Goal: Information Seeking & Learning: Learn about a topic

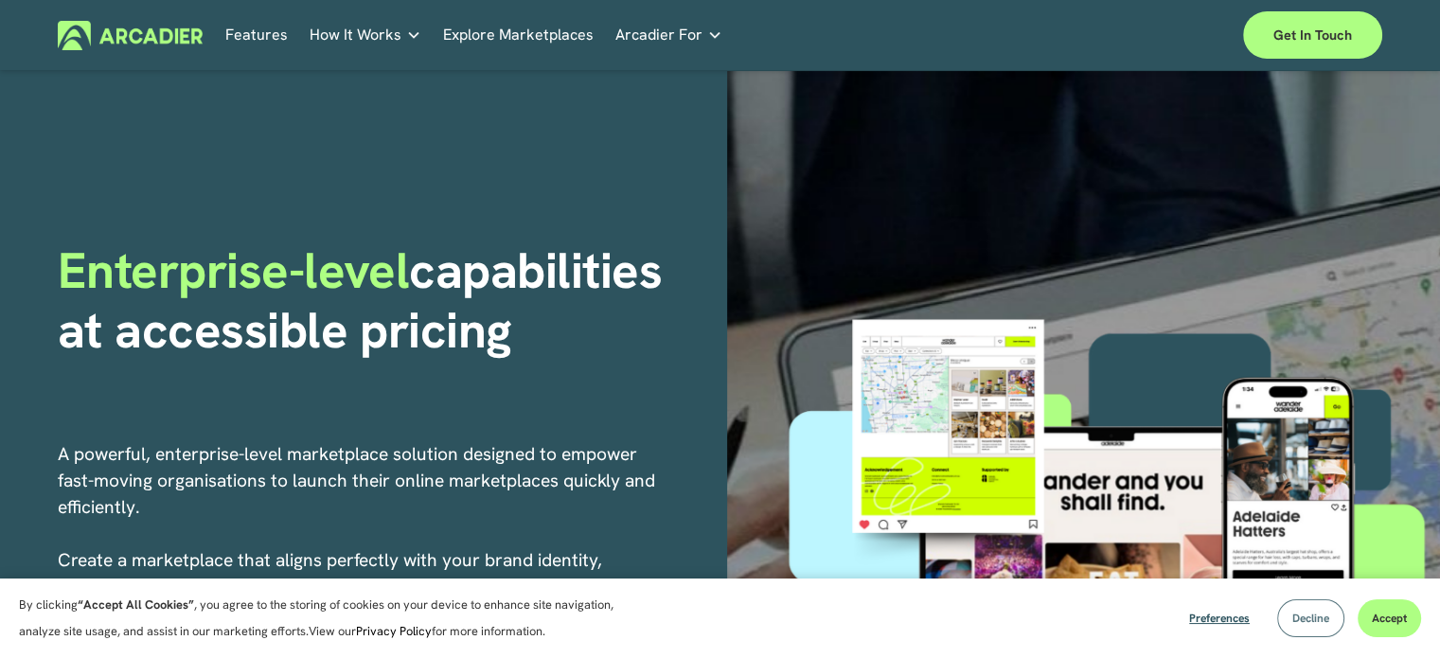
click at [1287, 607] on button "Decline" at bounding box center [1310, 618] width 67 height 38
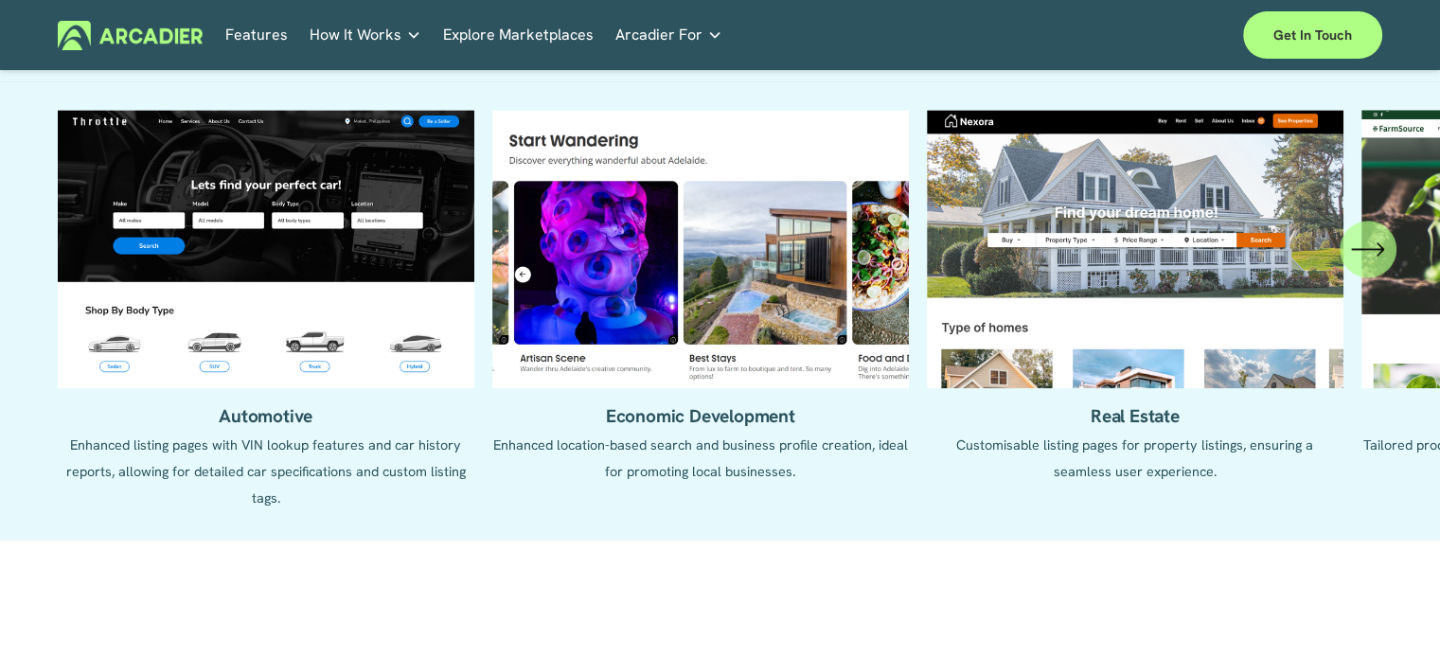
scroll to position [2177, 0]
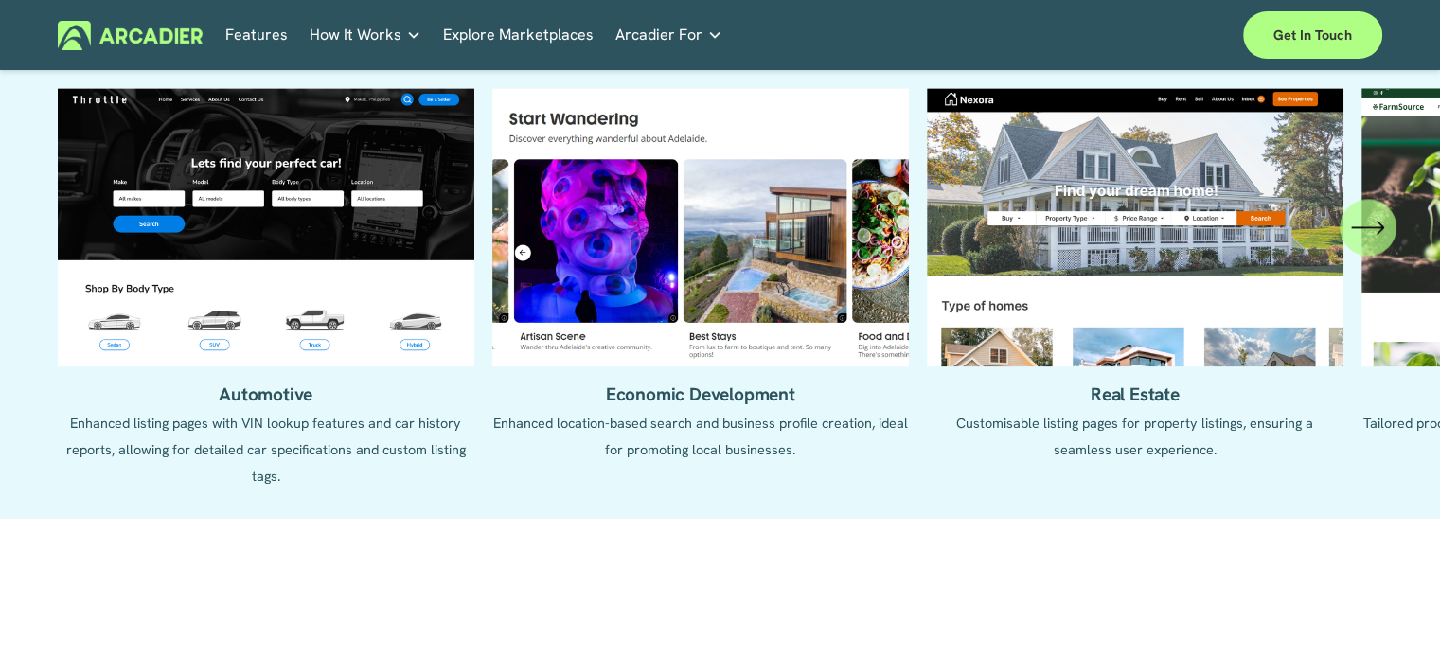
click at [350, 233] on ul "Automotive Enhanced listing pages with VIN lookup features and car history repo…" at bounding box center [720, 288] width 1324 height 401
click at [361, 221] on ul "Automotive Enhanced listing pages with VIN lookup features and car history repo…" at bounding box center [720, 288] width 1324 height 401
click at [280, 403] on ul "Automotive Enhanced listing pages with VIN lookup features and car history repo…" at bounding box center [720, 288] width 1324 height 401
click at [341, 294] on ul "Automotive Enhanced listing pages with VIN lookup features and car history repo…" at bounding box center [720, 288] width 1324 height 401
click at [341, 292] on ul "Automotive Enhanced listing pages with VIN lookup features and car history repo…" at bounding box center [720, 288] width 1324 height 401
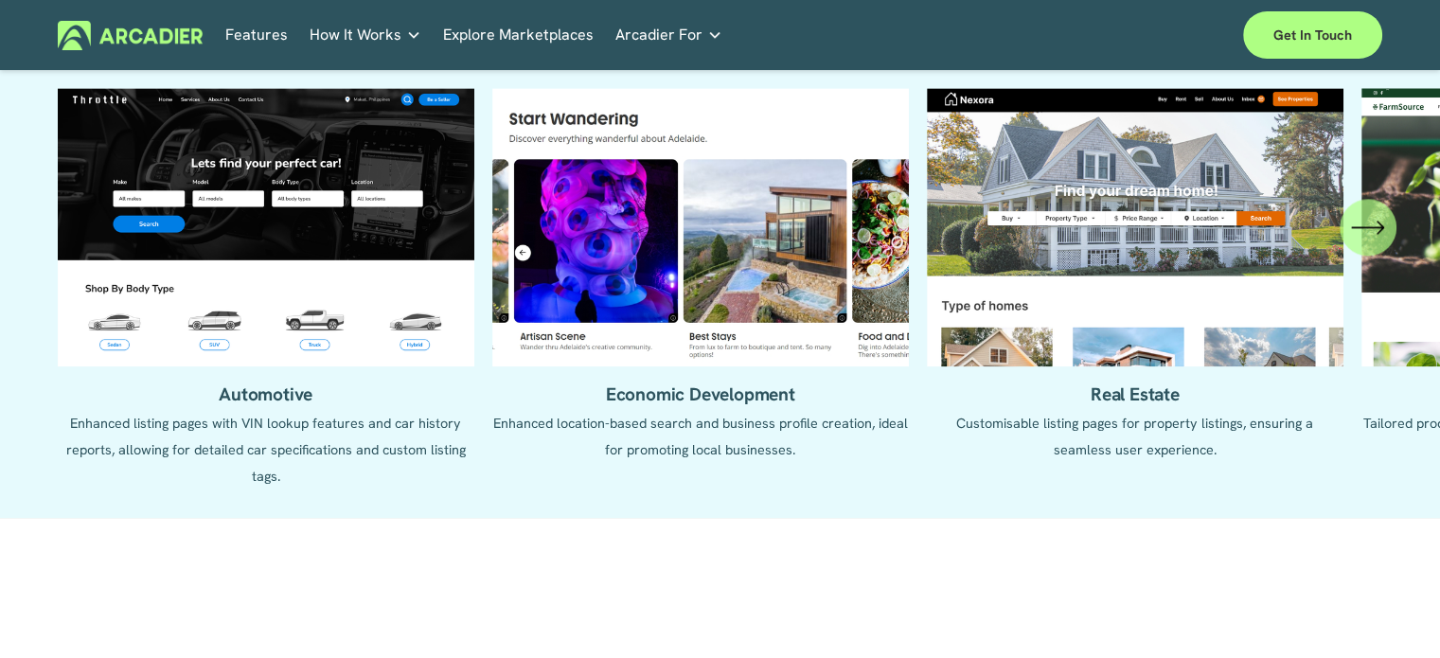
click at [739, 268] on ul "Automotive Enhanced listing pages with VIN lookup features and car history repo…" at bounding box center [720, 288] width 1324 height 401
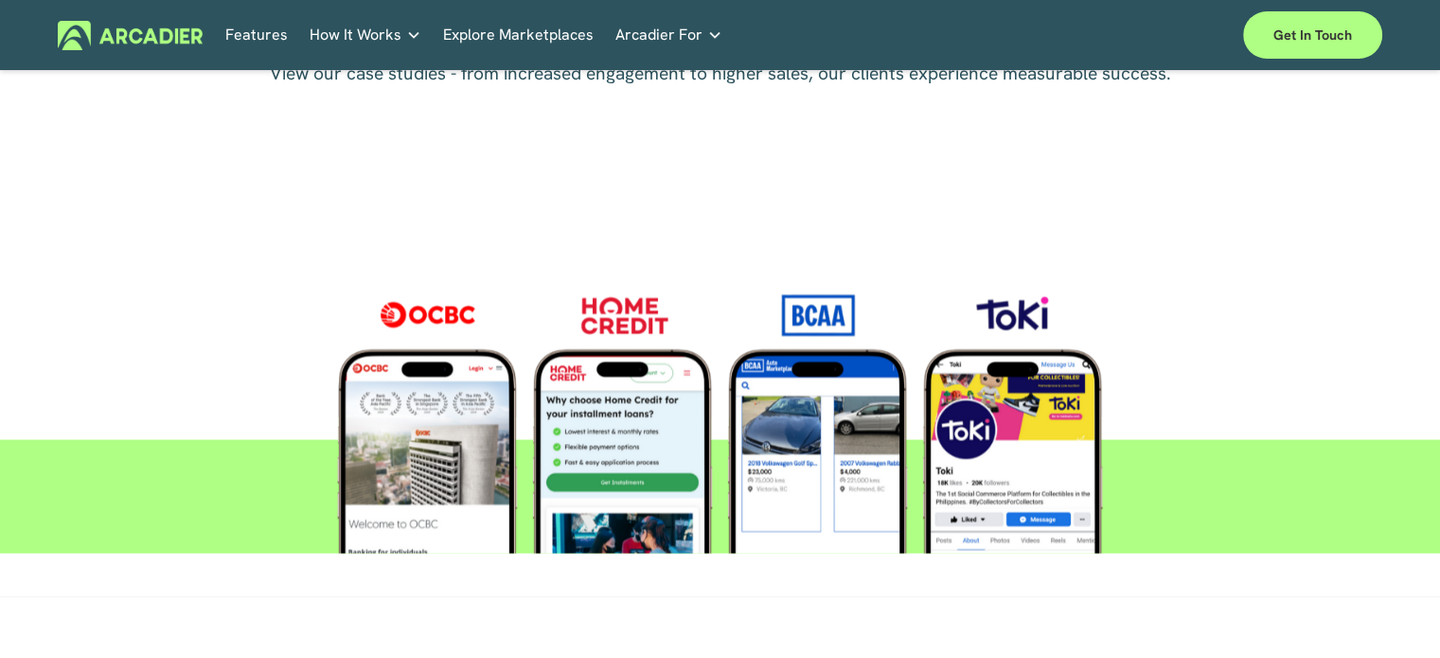
scroll to position [3218, 0]
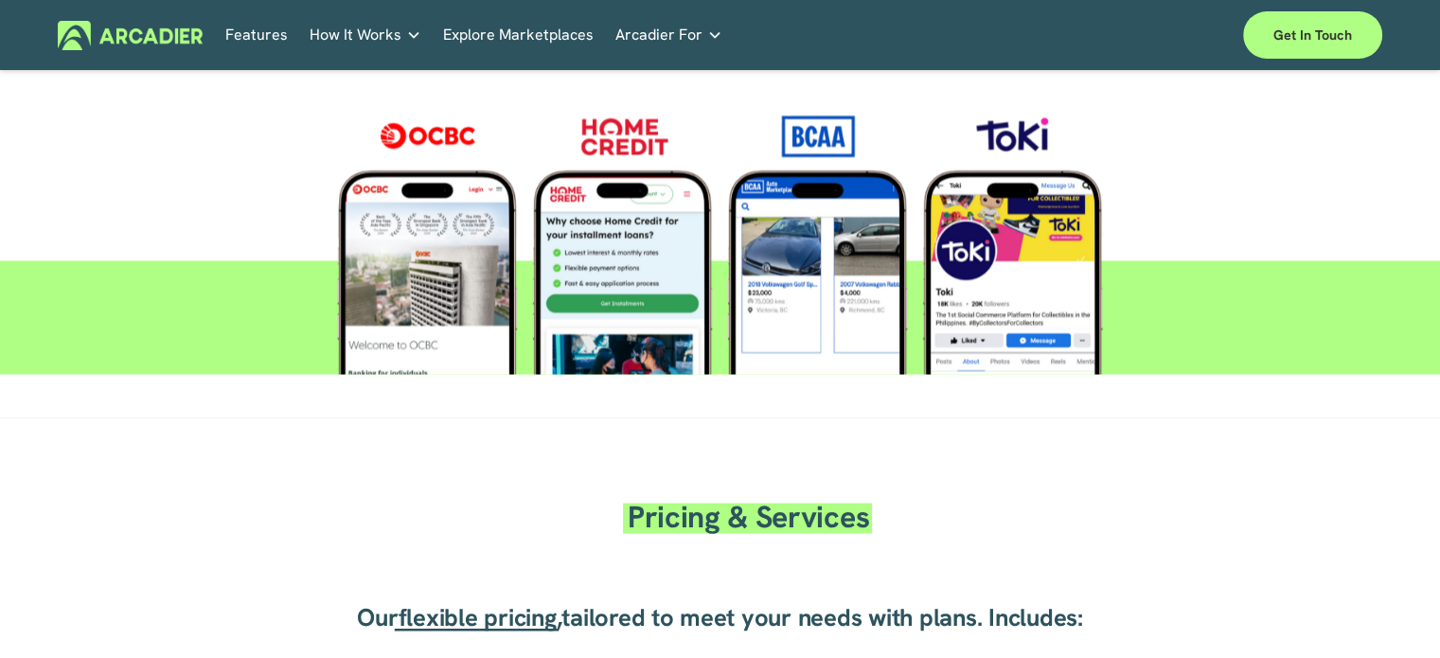
click at [602, 203] on div at bounding box center [719, 231] width 931 height 285
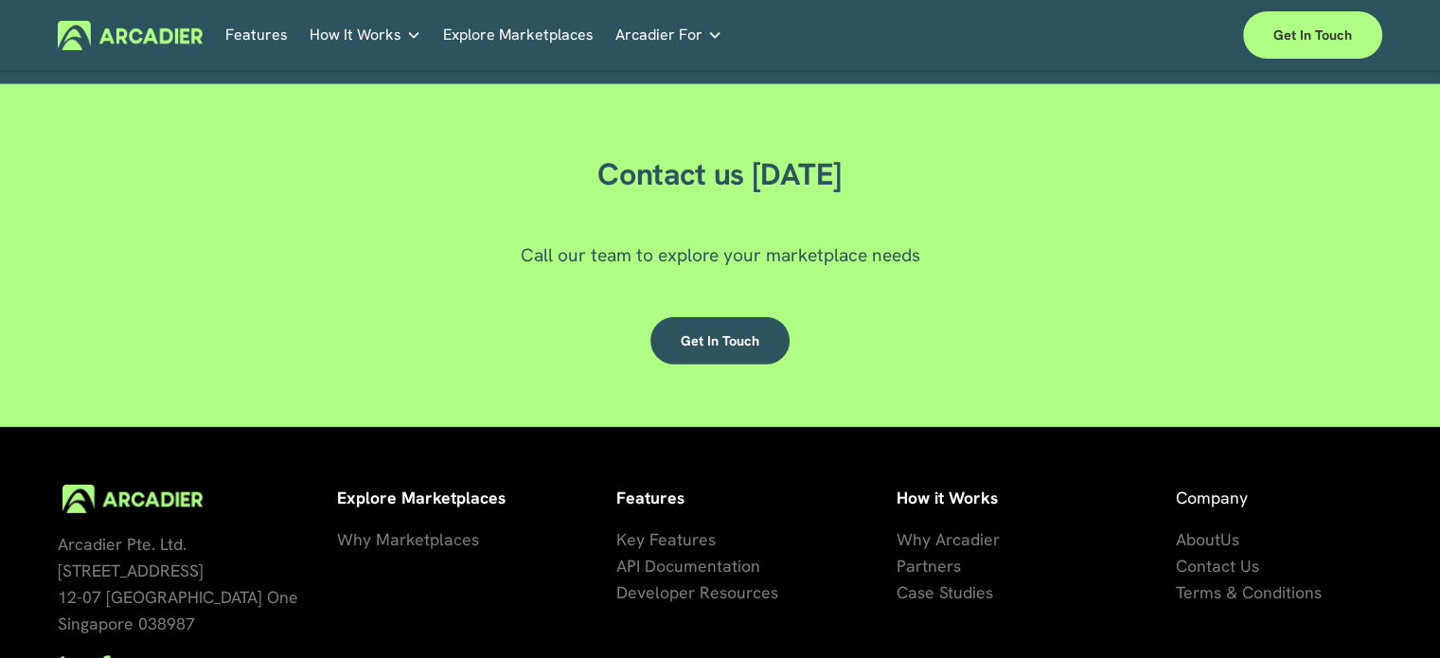
scroll to position [5668, 0]
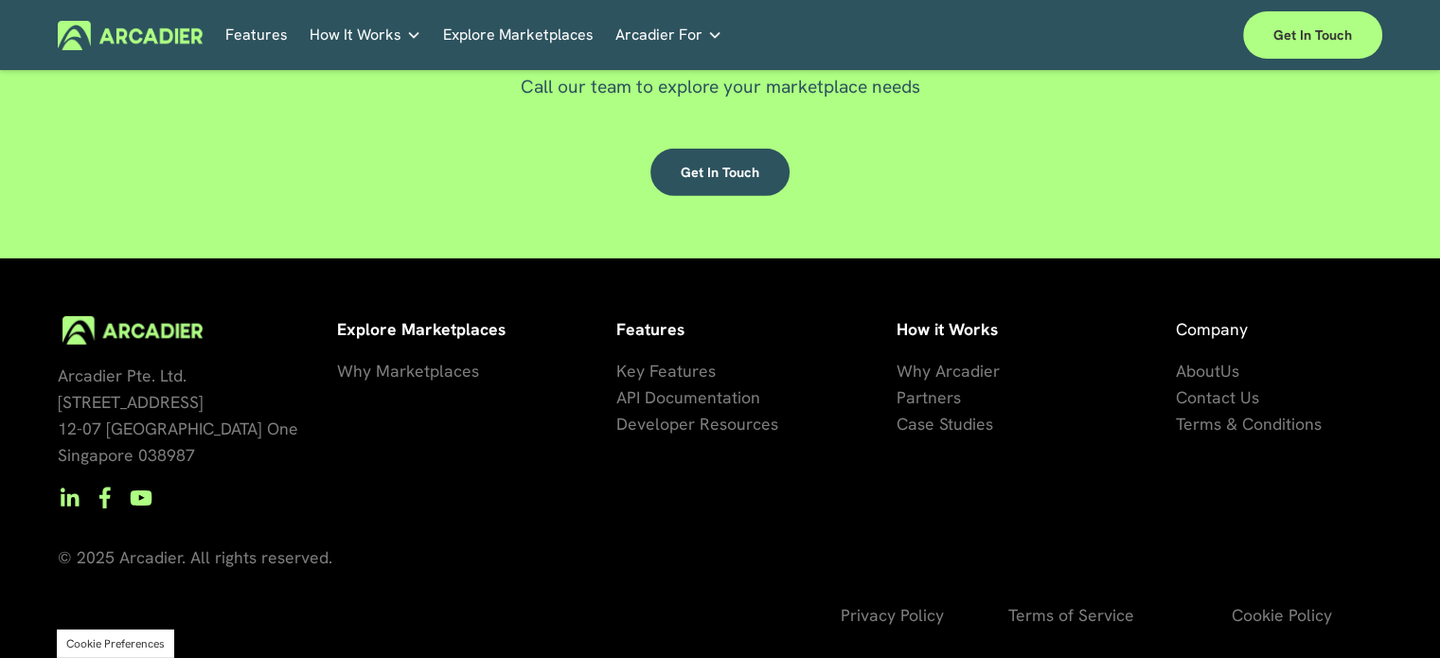
click at [513, 38] on link "Explore Marketplaces" at bounding box center [518, 35] width 150 height 29
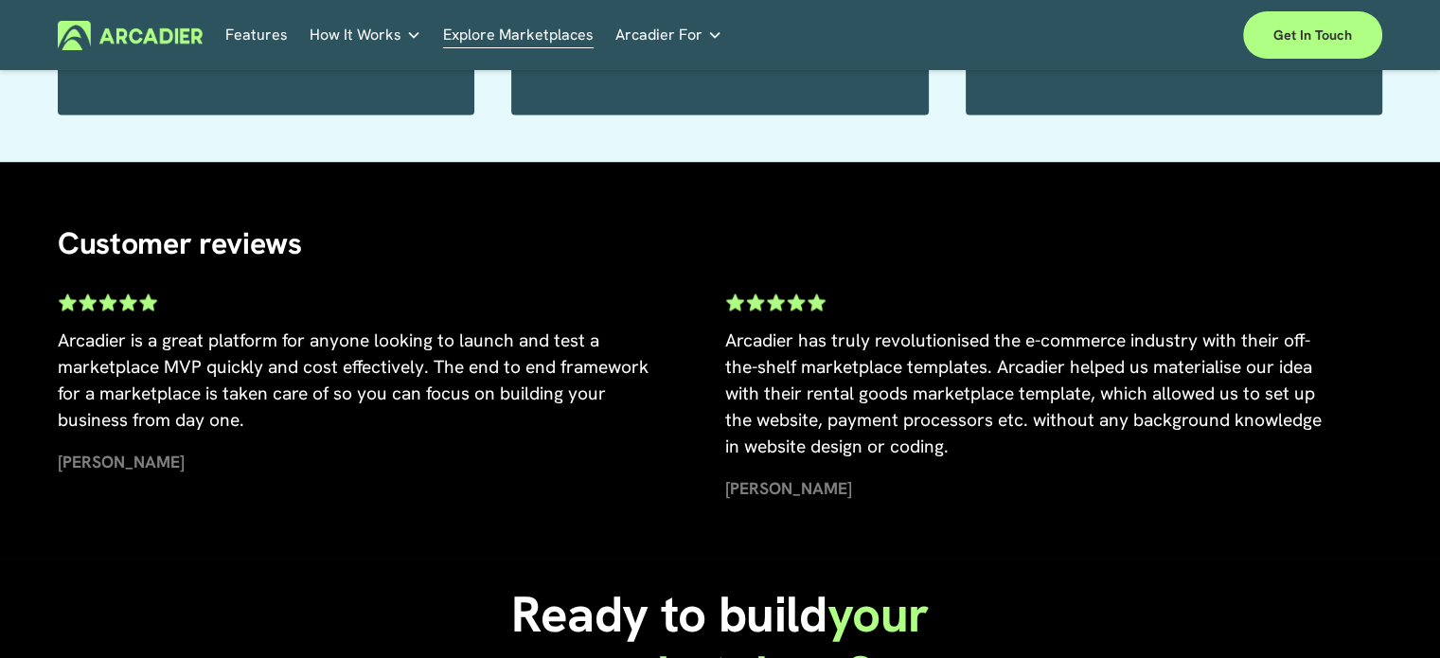
scroll to position [3313, 0]
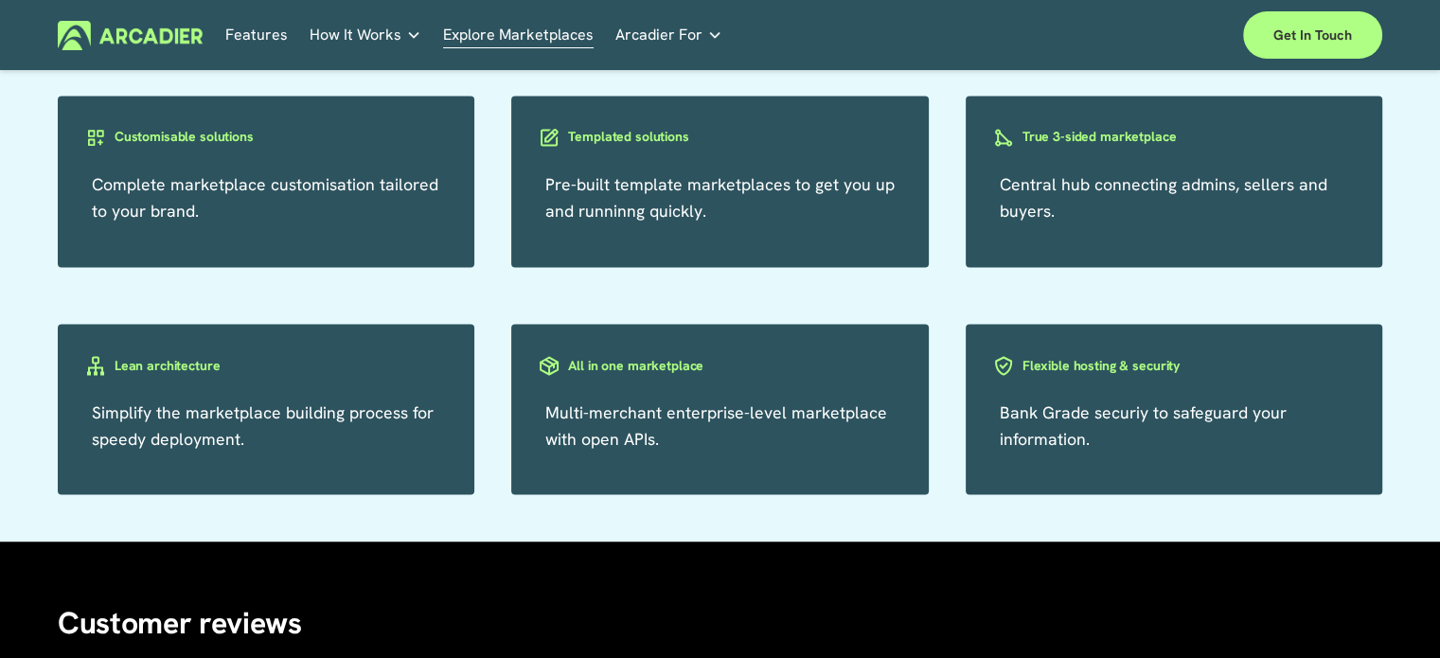
click at [0, 0] on link "Automotive Associations We power automotive association member services seamles…" at bounding box center [0, 0] width 0 height 0
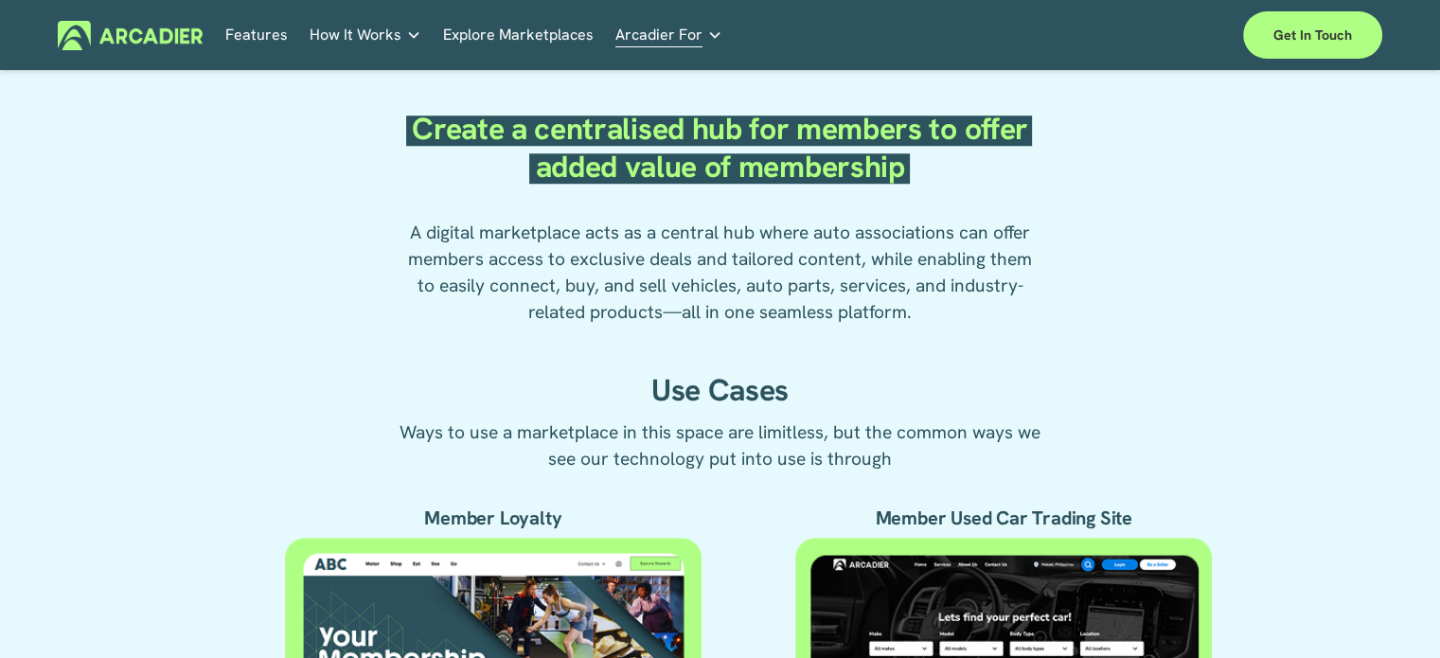
scroll to position [1136, 0]
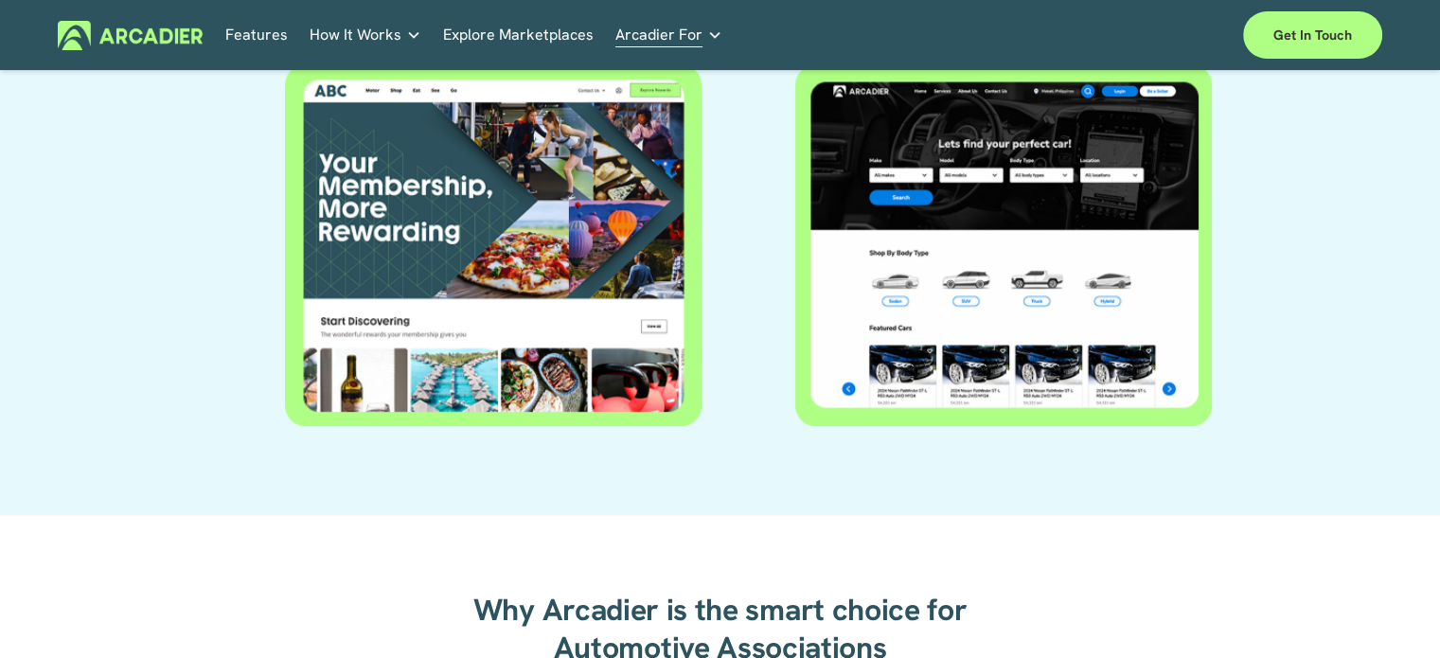
click at [632, 240] on div at bounding box center [493, 245] width 416 height 362
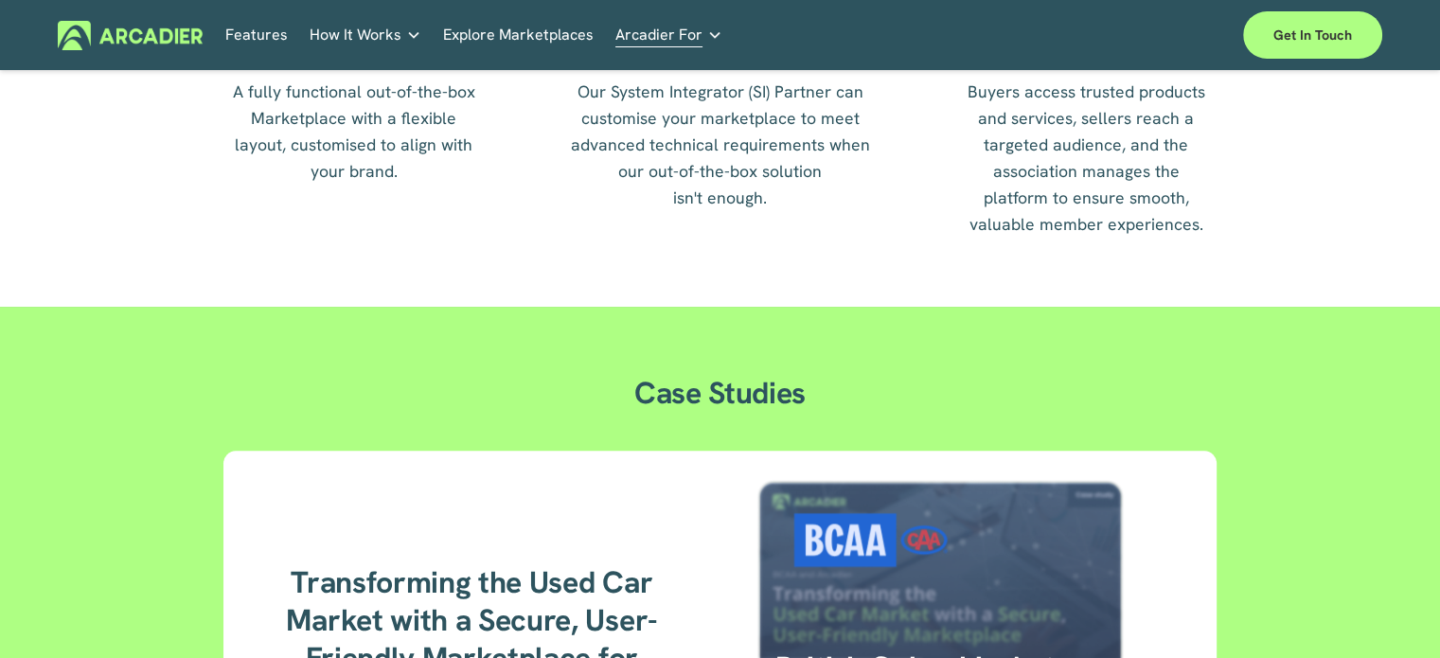
scroll to position [2461, 0]
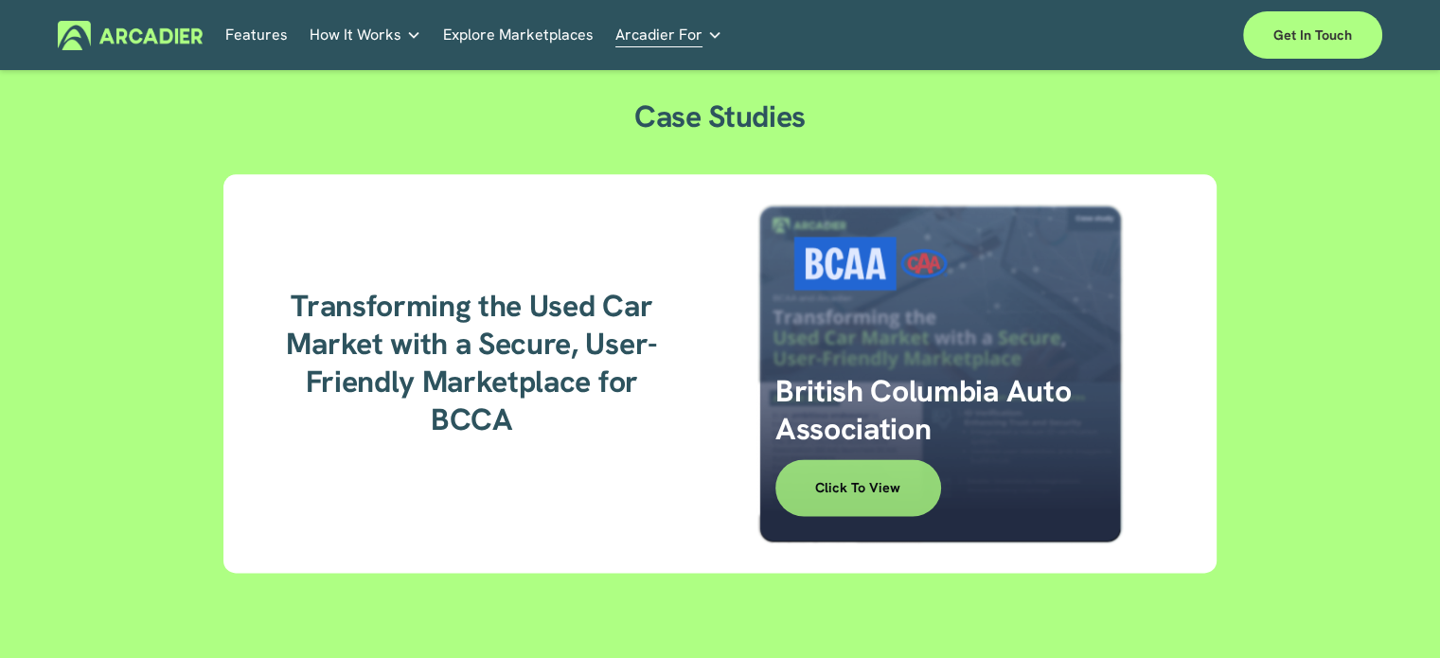
click at [908, 499] on link "Click to View" at bounding box center [858, 487] width 166 height 57
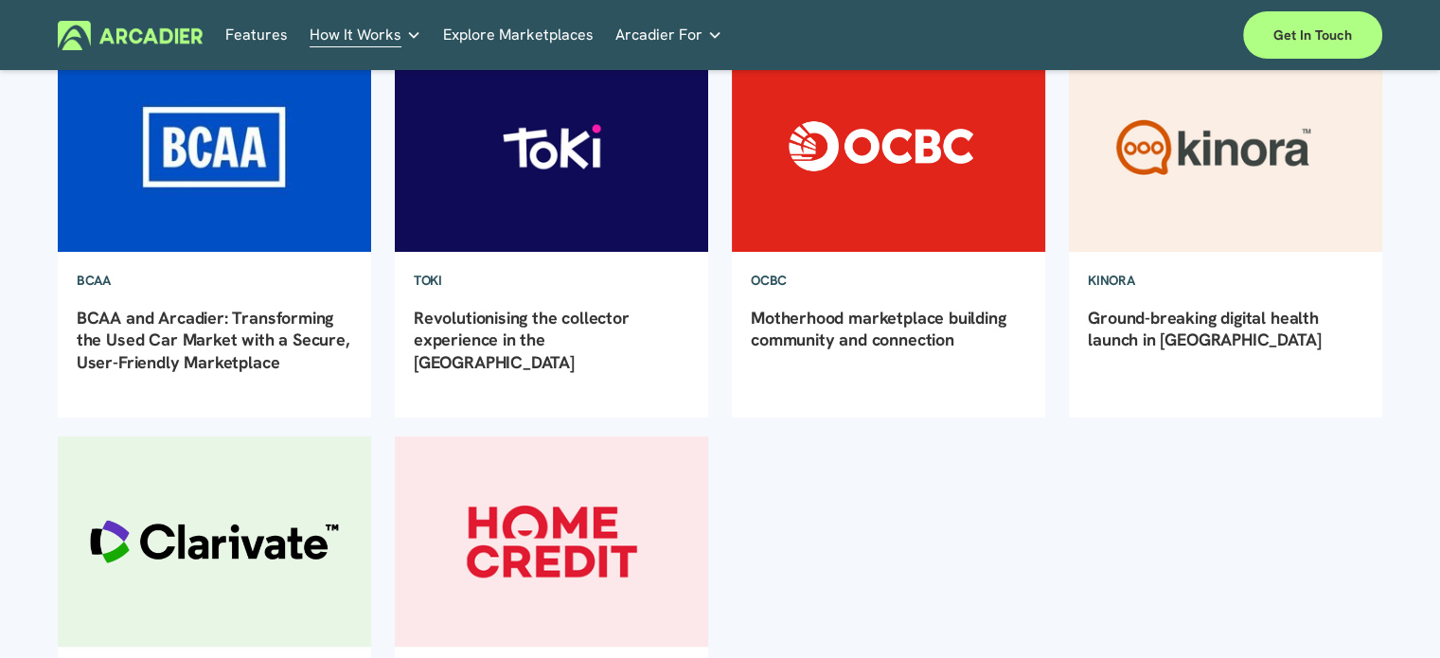
scroll to position [284, 0]
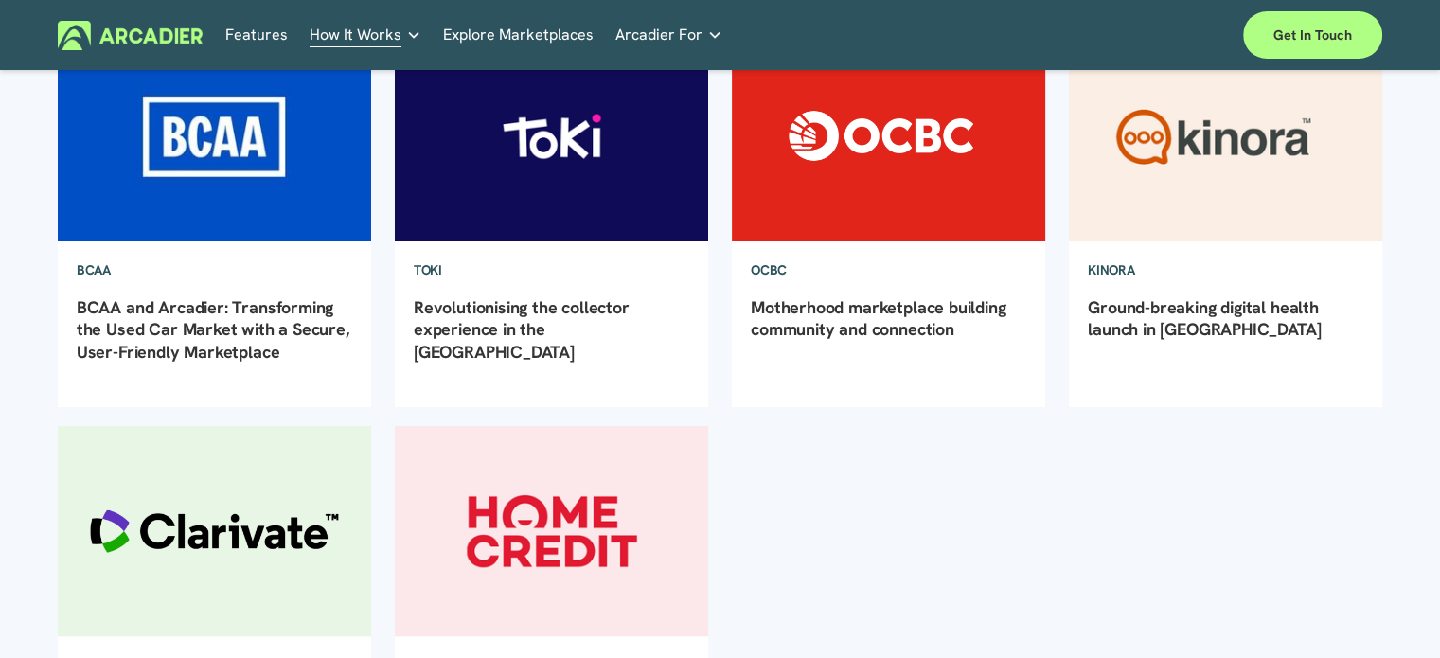
click at [666, 177] on img at bounding box center [551, 136] width 316 height 212
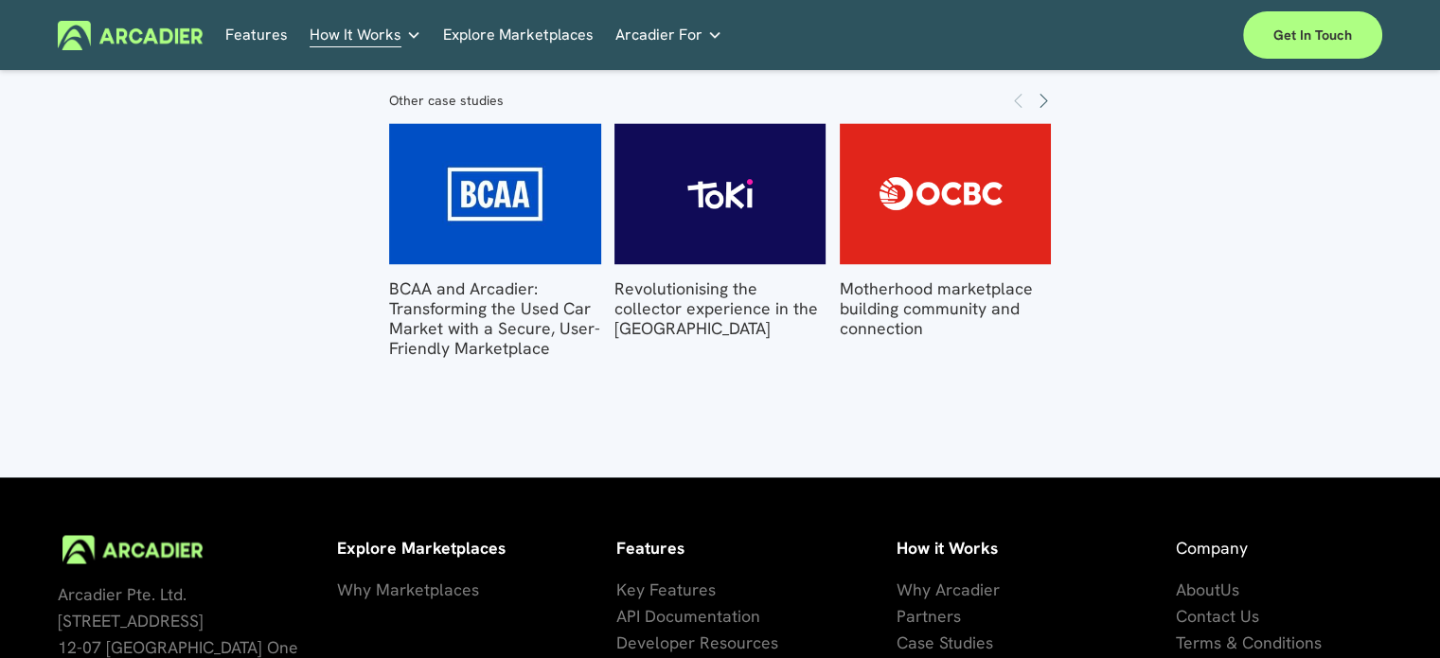
scroll to position [2366, 0]
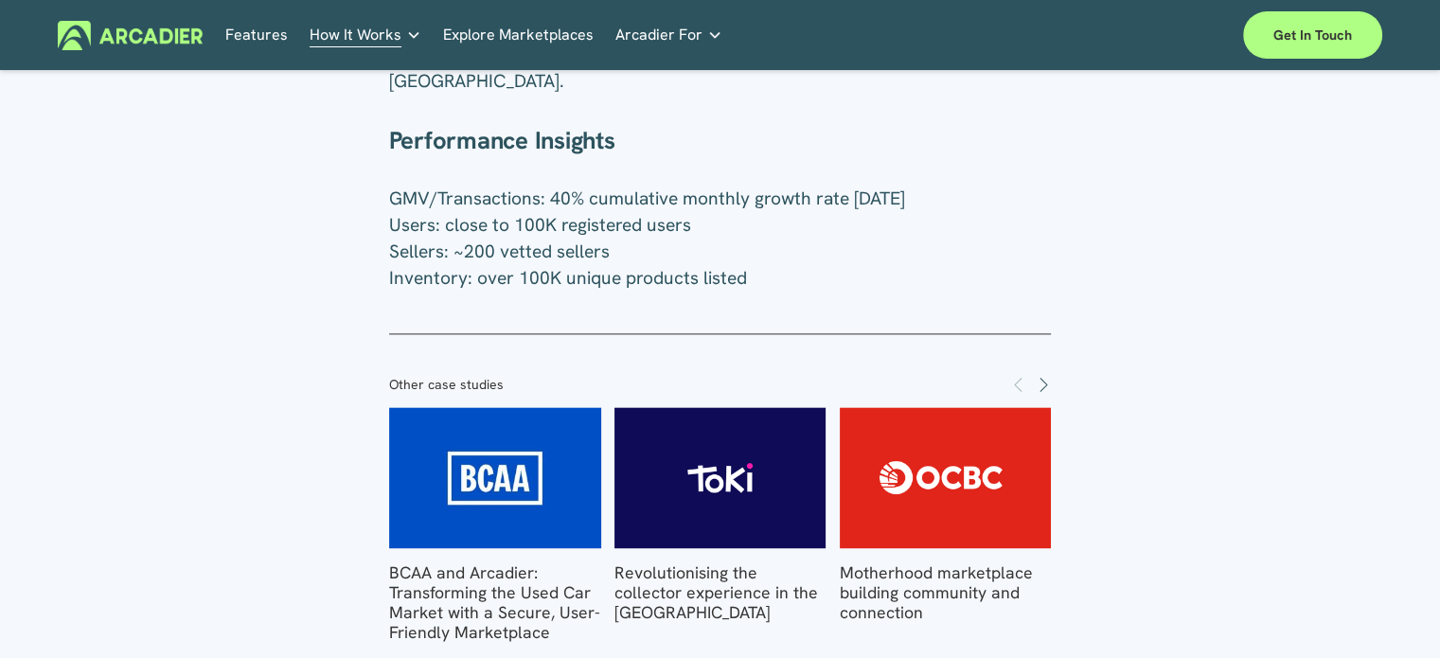
click at [500, 407] on img at bounding box center [494, 477] width 293 height 141
